Goal: Task Accomplishment & Management: Use online tool/utility

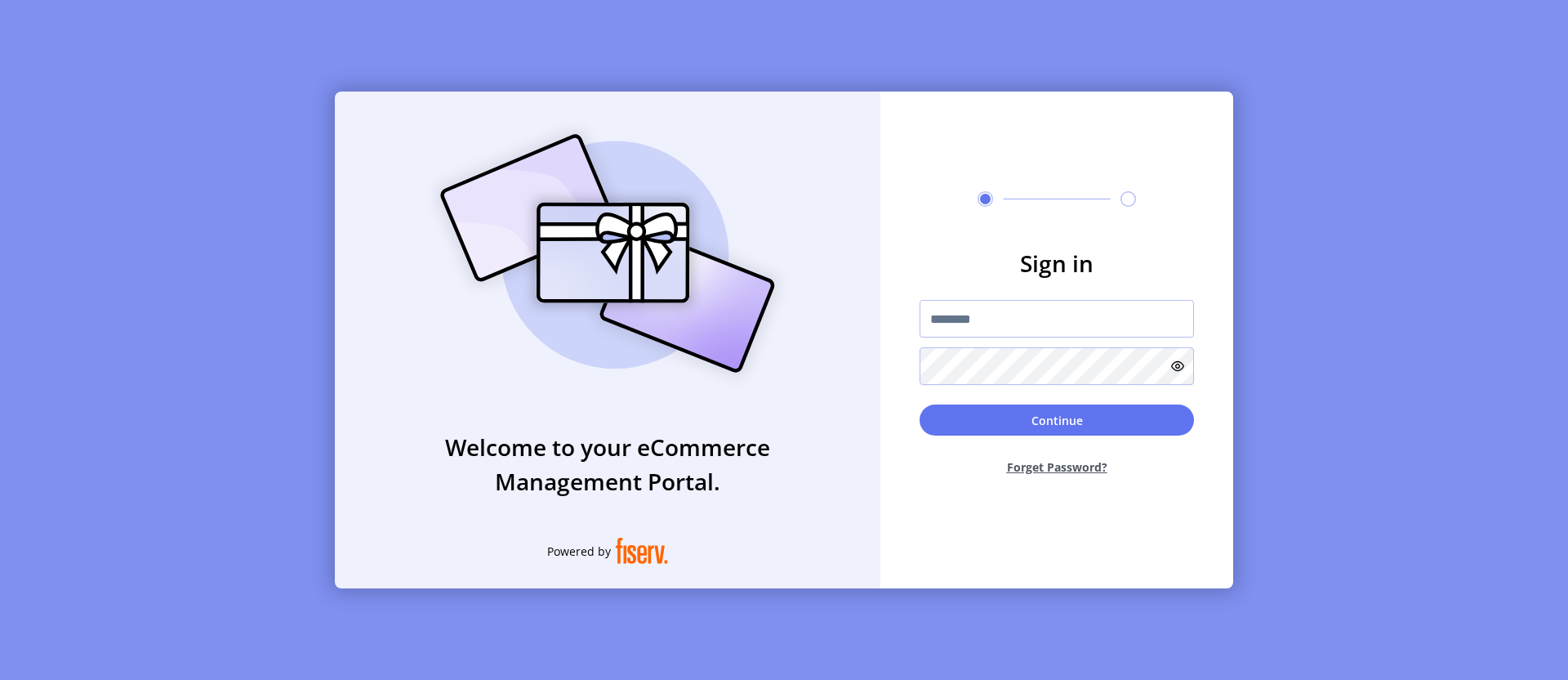
click at [1057, 319] on input "text" at bounding box center [1057, 318] width 275 height 37
type input "**********"
click at [1057, 420] on button "Continue" at bounding box center [1057, 419] width 275 height 31
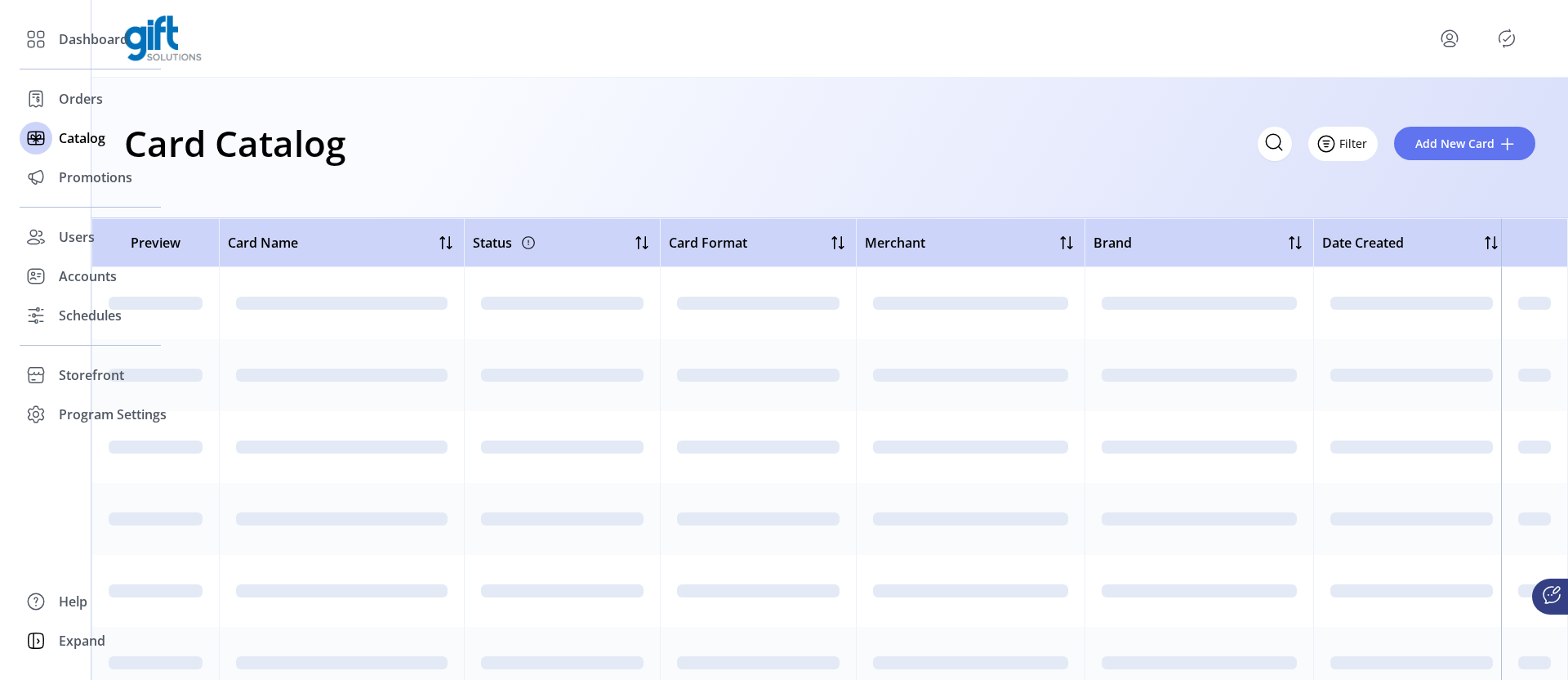
click at [1329, 144] on icon "Filter Button" at bounding box center [1326, 144] width 5 height 0
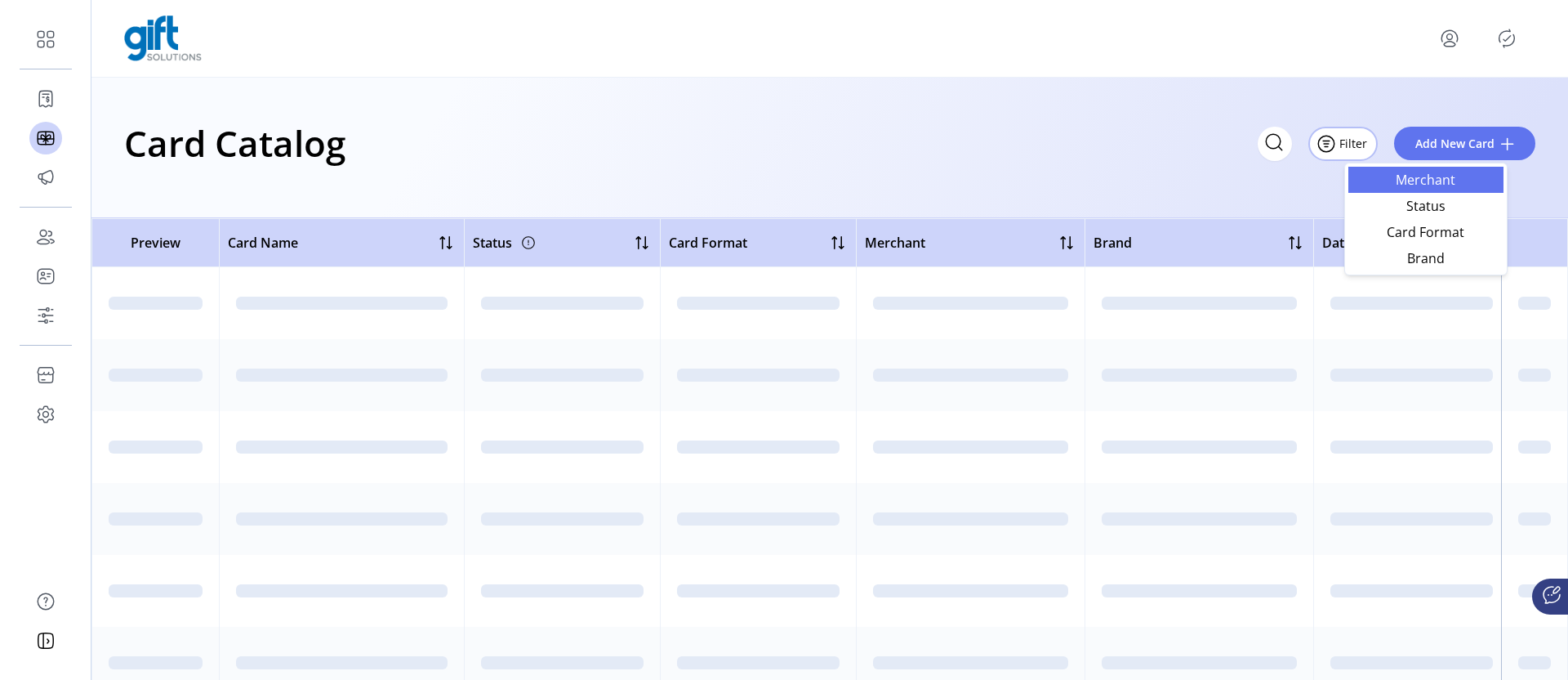
click at [1425, 179] on span "Merchant" at bounding box center [1426, 180] width 136 height 13
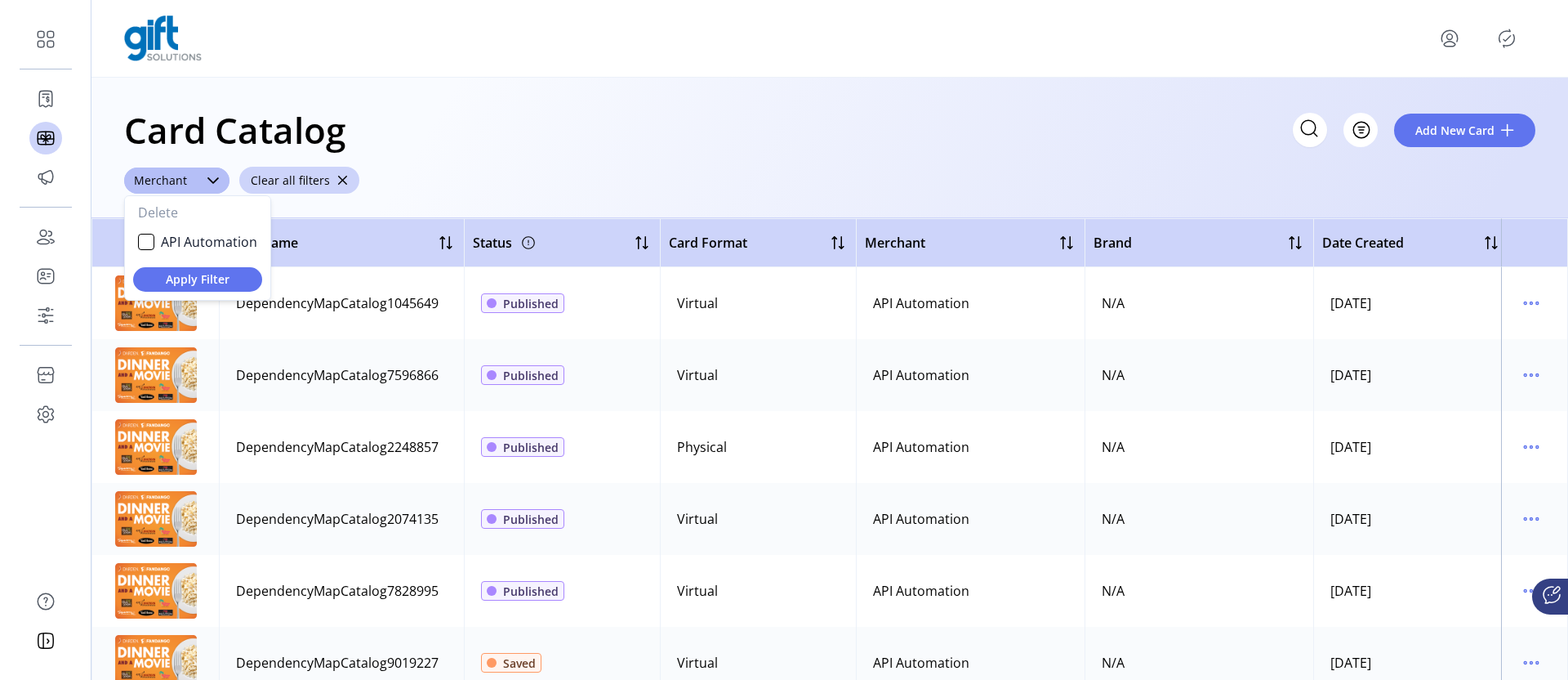
scroll to position [9, 64]
click at [209, 241] on span "API Automation" at bounding box center [209, 241] width 97 height 19
click at [197, 279] on span "Apply Filter" at bounding box center [198, 279] width 103 height 17
